Goal: Download file/media

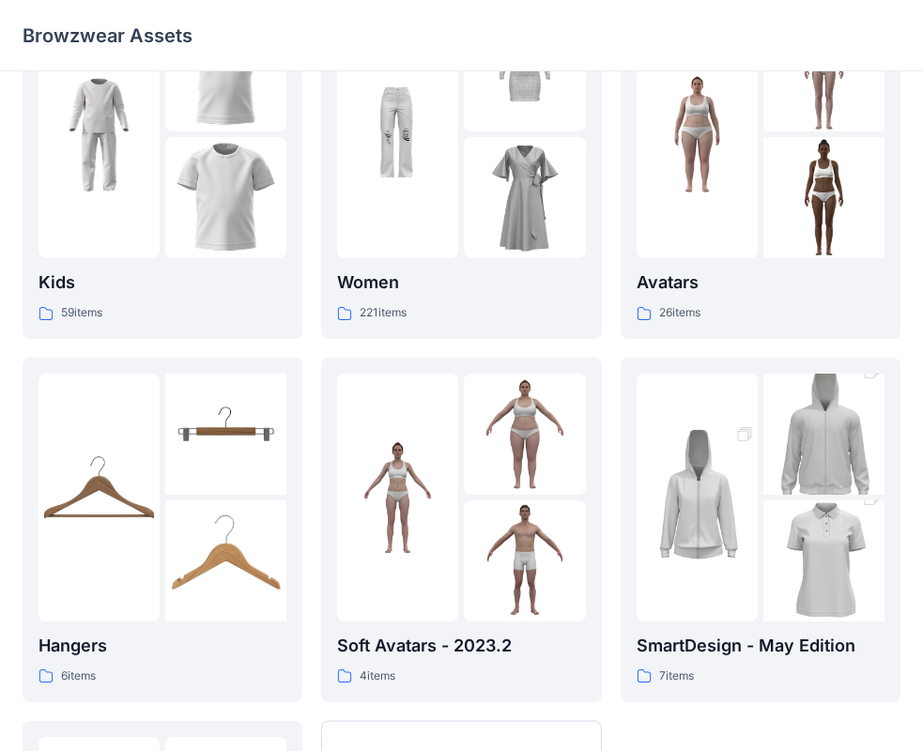
scroll to position [97, 0]
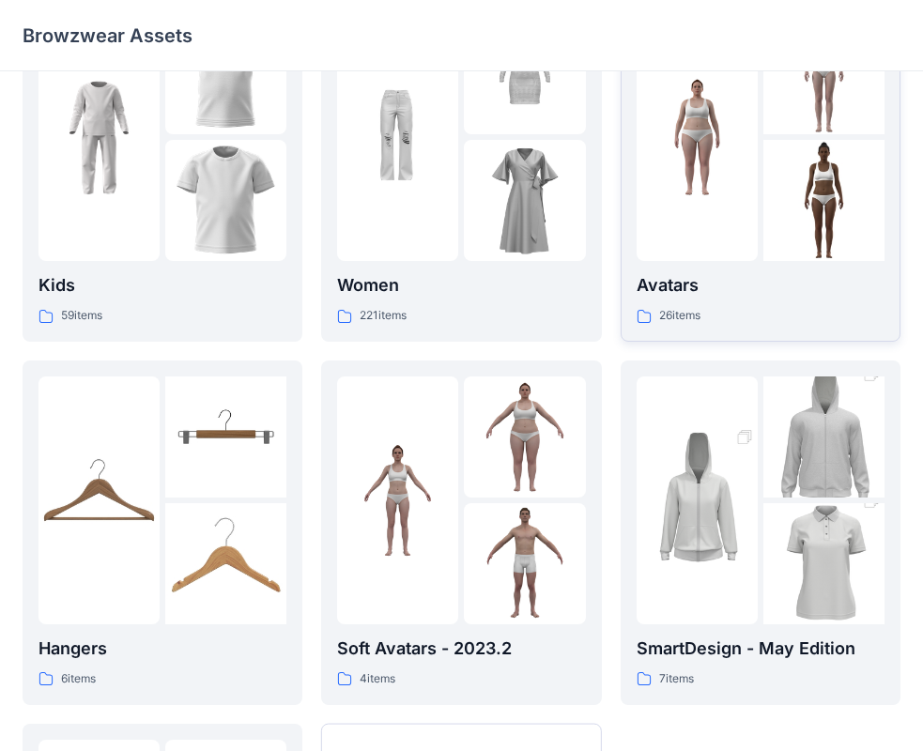
click at [703, 201] on div at bounding box center [697, 137] width 121 height 248
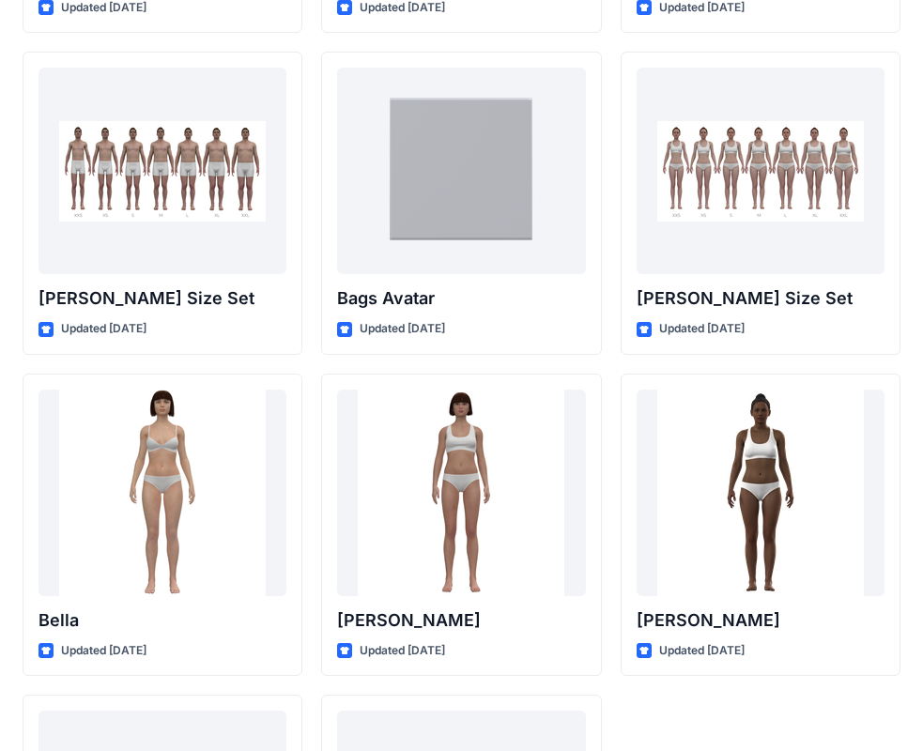
scroll to position [1971, 0]
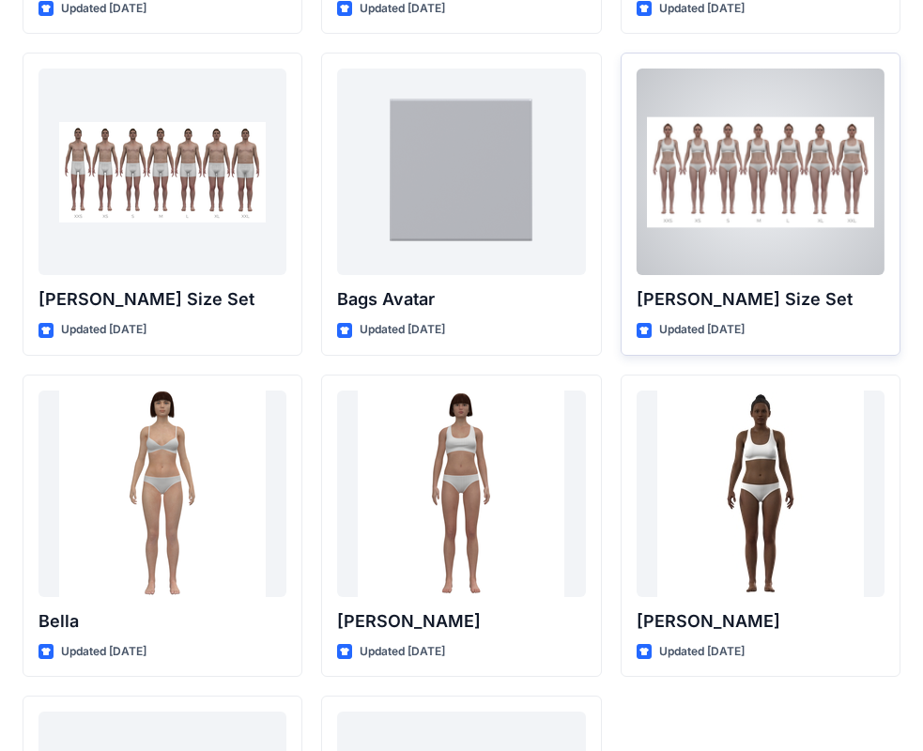
click at [769, 221] on div at bounding box center [761, 172] width 248 height 207
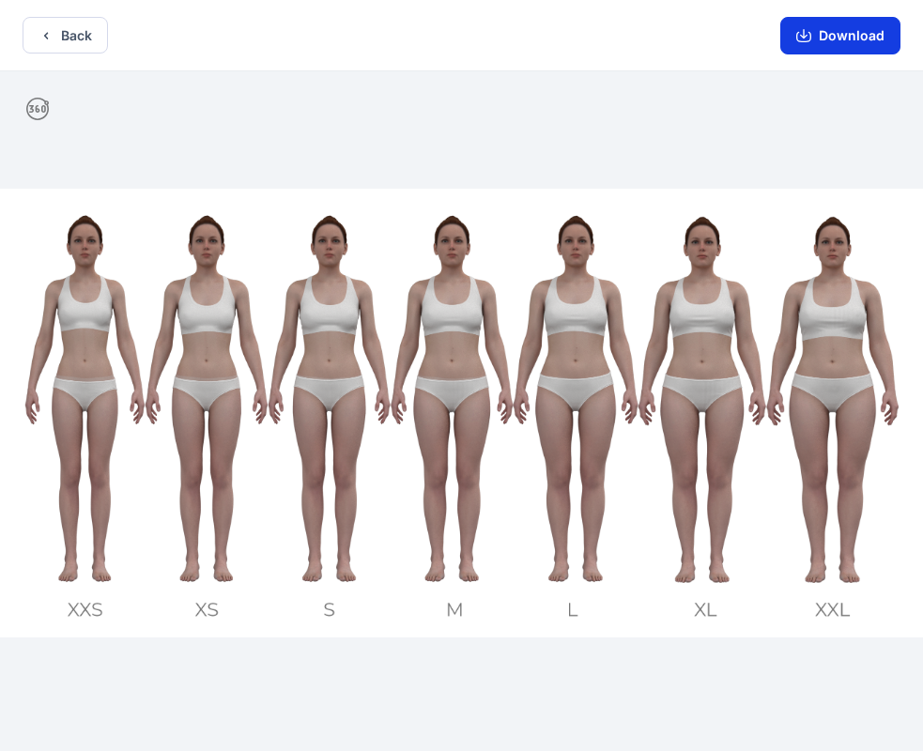
click at [836, 27] on button "Download" at bounding box center [840, 36] width 120 height 38
